Goal: Check status

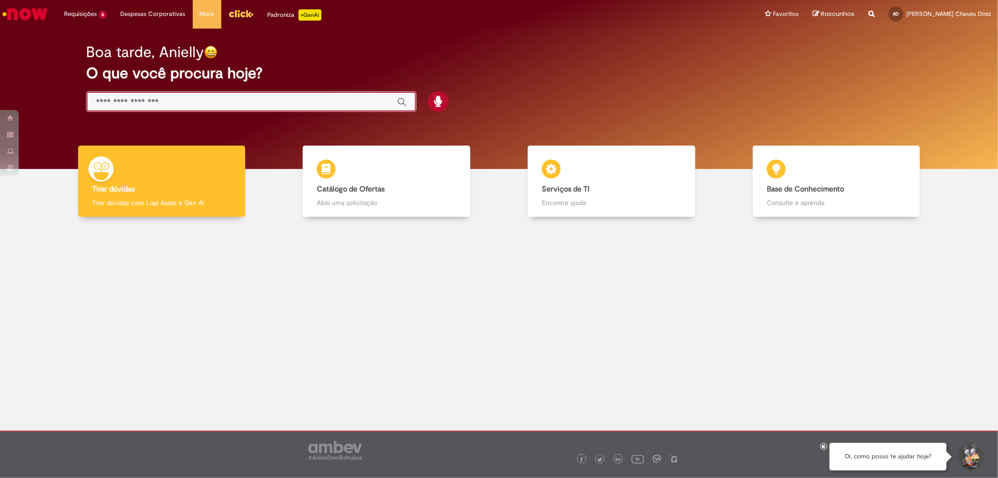
click at [211, 104] on input "Basta digitar aqui" at bounding box center [242, 102] width 292 height 11
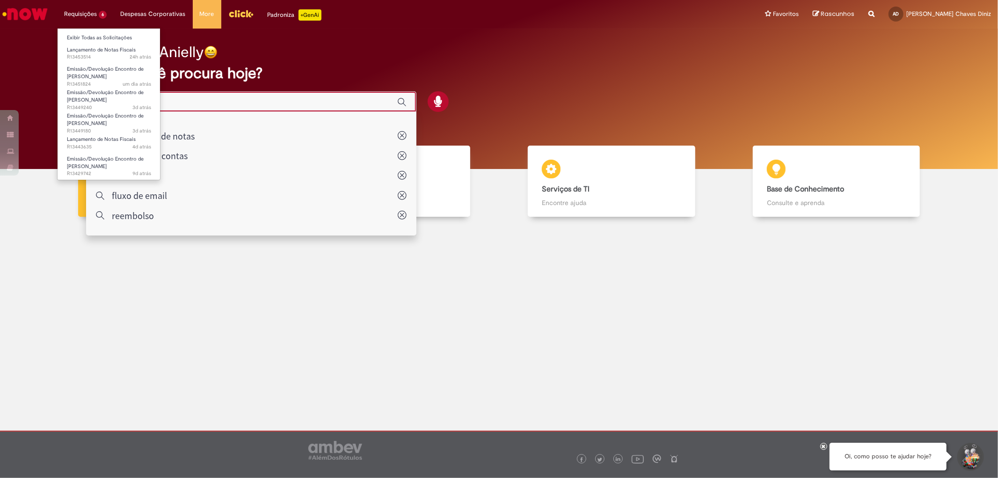
click at [96, 19] on li "Requisições 6 Exibir Todas as Solicitações Lançamento de Notas Fiscais 24h atrá…" at bounding box center [85, 14] width 57 height 28
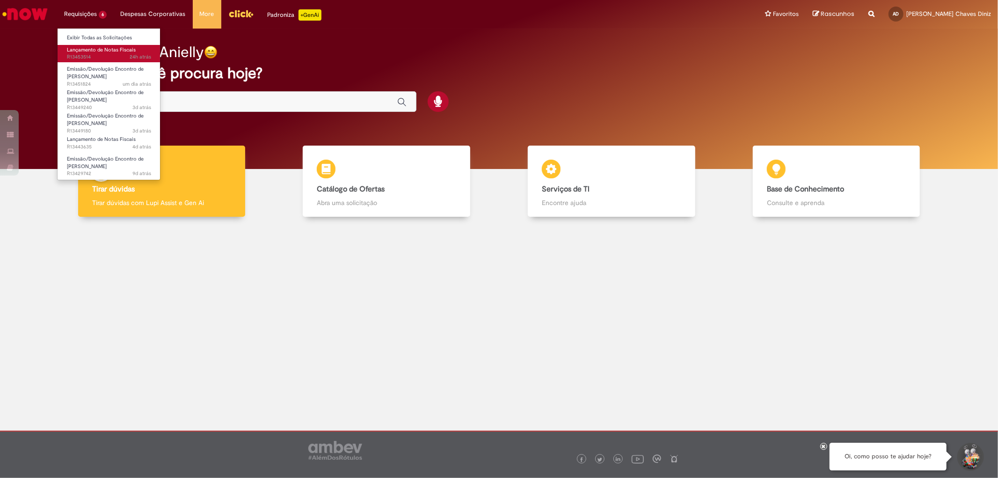
click at [103, 50] on span "Lançamento de Notas Fiscais" at bounding box center [101, 49] width 69 height 7
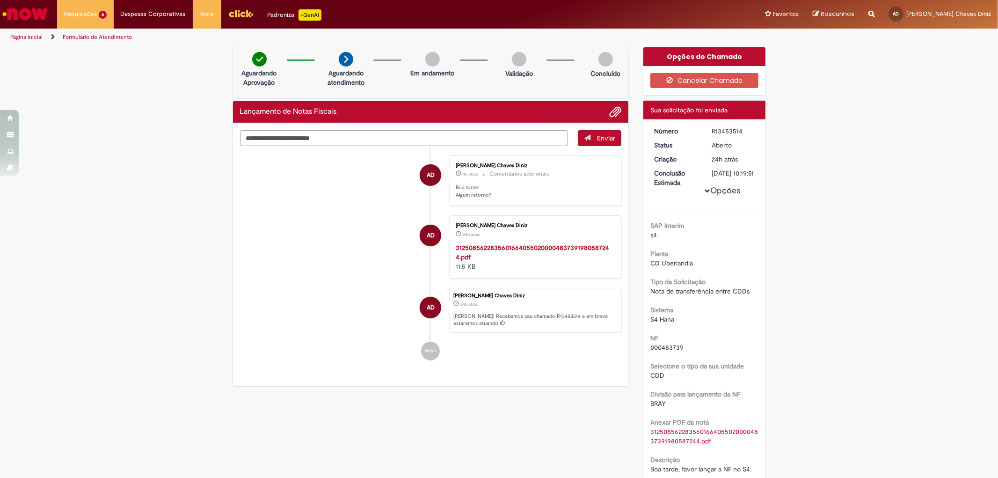
click at [275, 258] on li "AD [PERSON_NAME] Chaves Diniz 24h atrás 24 horas atrás 312508562283560166405502…" at bounding box center [431, 246] width 382 height 63
click at [720, 132] on div "R13453514" at bounding box center [734, 130] width 44 height 9
copy div "R13453514"
